Goal: Transaction & Acquisition: Purchase product/service

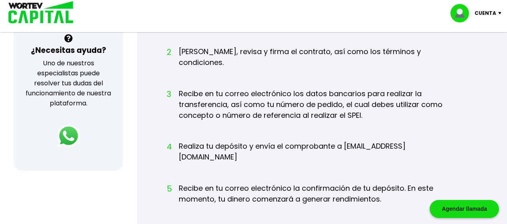
scroll to position [289, 0]
click at [416, 92] on li "3 Recibe en tu correo electrónico los datos bancarios para realizar la transfer…" at bounding box center [321, 112] width 284 height 48
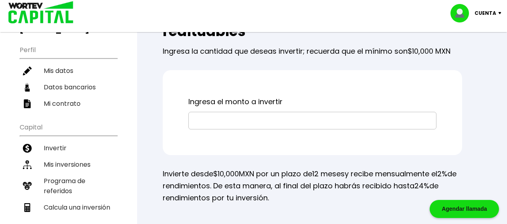
scroll to position [64, 0]
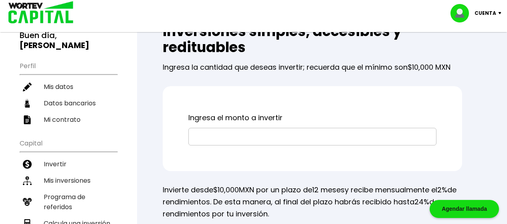
click at [231, 141] on input "text" at bounding box center [312, 136] width 241 height 17
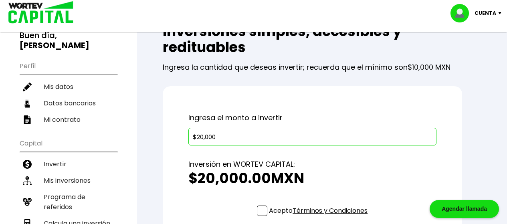
type input "$20,000"
click at [262, 214] on span at bounding box center [262, 211] width 10 height 10
click at [320, 217] on input "Acepto Términos y Condiciones" at bounding box center [320, 217] width 0 height 0
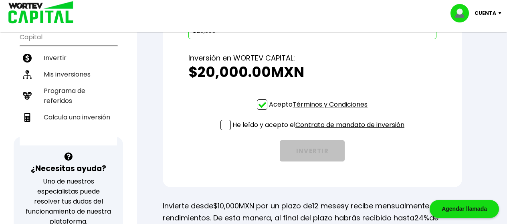
scroll to position [171, 0]
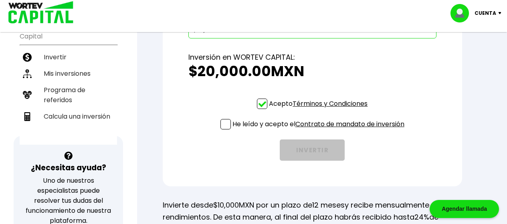
click at [223, 122] on span at bounding box center [226, 124] width 10 height 10
click at [320, 130] on input "He leído y acepto el Contrato de mandato de inversión" at bounding box center [320, 130] width 0 height 0
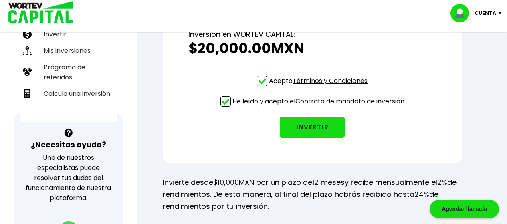
scroll to position [199, 0]
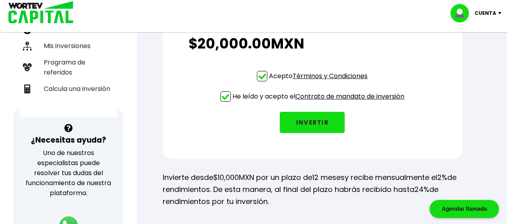
click at [310, 121] on button "INVERTIR" at bounding box center [312, 122] width 65 height 21
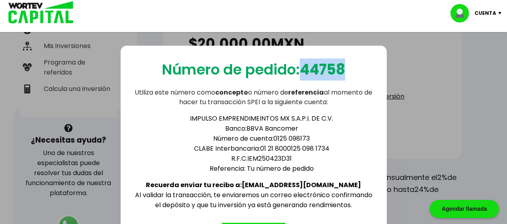
drag, startPoint x: 304, startPoint y: 69, endPoint x: 354, endPoint y: 68, distance: 49.4
click at [354, 68] on div "Número de pedido: 44758 Utiliza este número como concepto o número de referenci…" at bounding box center [254, 151] width 266 height 211
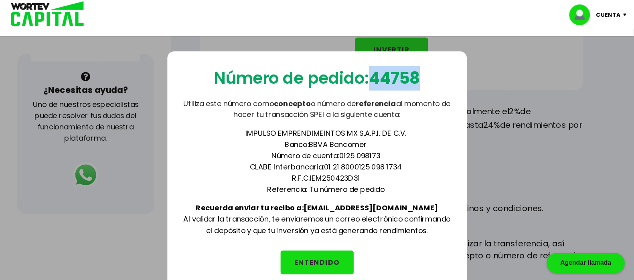
scroll to position [262, 0]
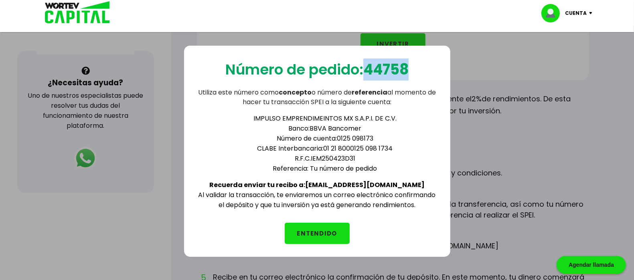
drag, startPoint x: 503, startPoint y: 5, endPoint x: 325, endPoint y: 239, distance: 293.6
click at [325, 224] on button "ENTENDIDO" at bounding box center [317, 233] width 65 height 21
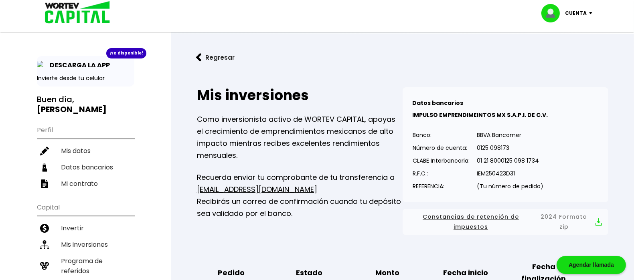
click at [358, 141] on p "Como inversionista activo de WORTEV CAPITAL, apoyas el crecimiento de emprendim…" at bounding box center [300, 138] width 206 height 48
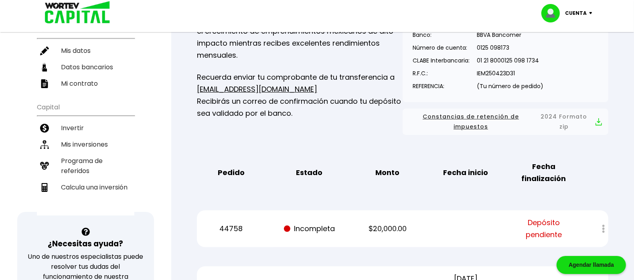
scroll to position [120, 0]
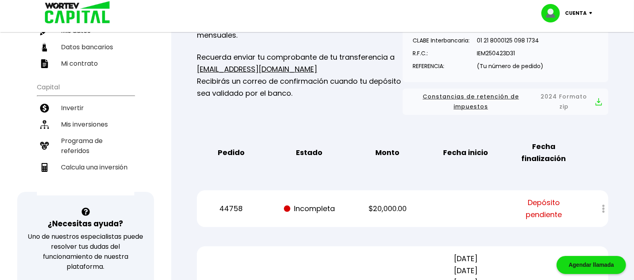
click at [308, 126] on div "Mis inversiones Como inversionista activo de WORTEV CAPITAL, apoyas el crecimie…" at bounding box center [402, 267] width 437 height 627
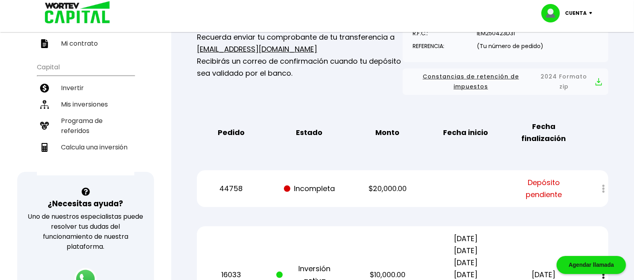
scroll to position [160, 0]
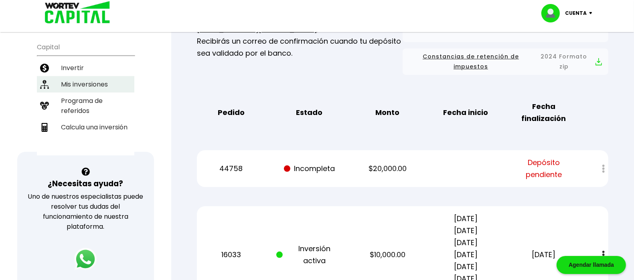
click at [93, 76] on li "Mis inversiones" at bounding box center [85, 84] width 97 height 16
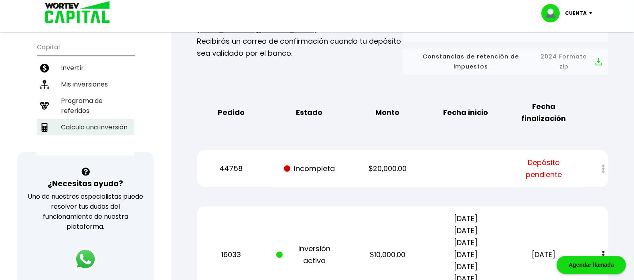
click at [85, 119] on li "Calcula una inversión" at bounding box center [85, 127] width 97 height 16
select select "1"
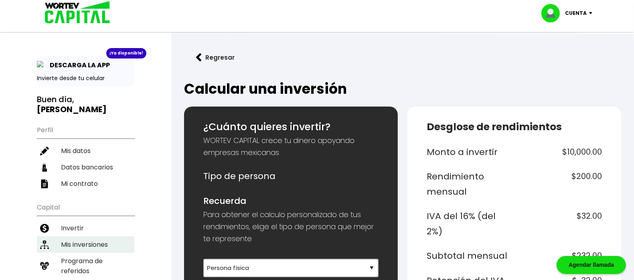
click at [76, 224] on li "Mis inversiones" at bounding box center [85, 245] width 97 height 16
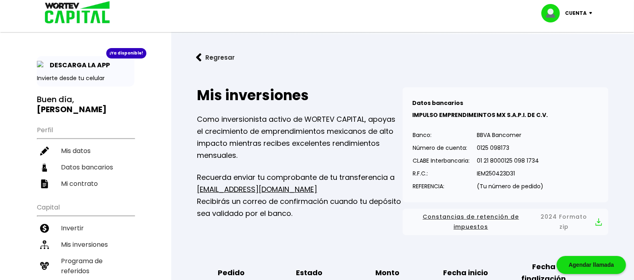
click at [320, 199] on p "Recuerda enviar tu comprobante de tu transferencia a [EMAIL_ADDRESS][DOMAIN_NAM…" at bounding box center [300, 196] width 206 height 48
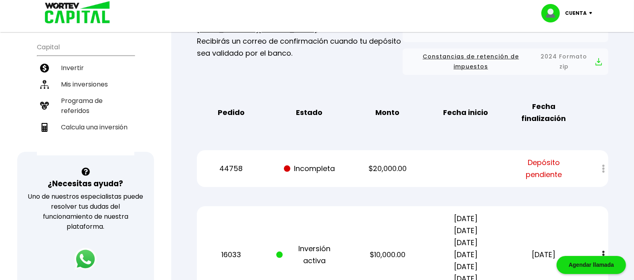
scroll to position [180, 0]
